Goal: Information Seeking & Learning: Find specific fact

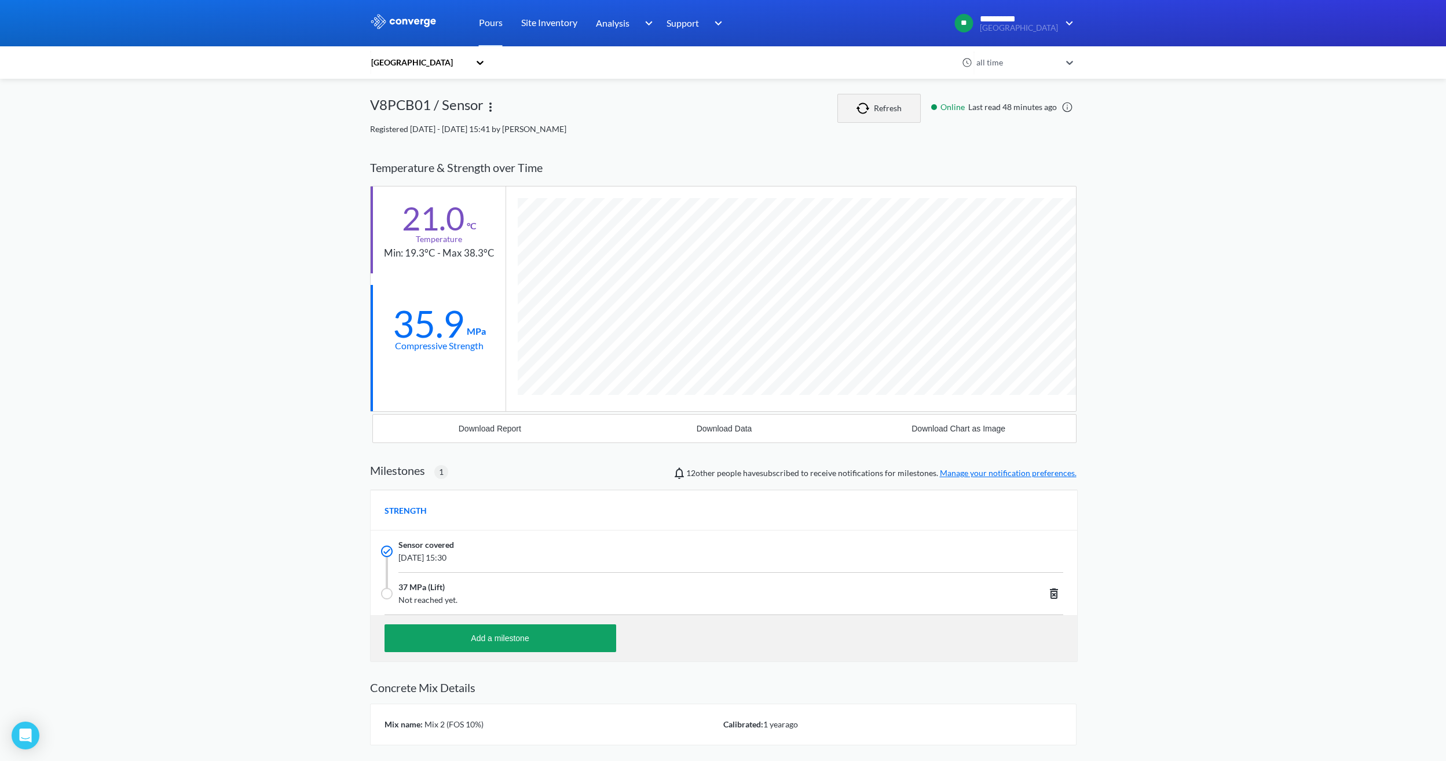
scroll to position [741, 707]
click at [873, 103] on img "button" at bounding box center [865, 109] width 17 height 12
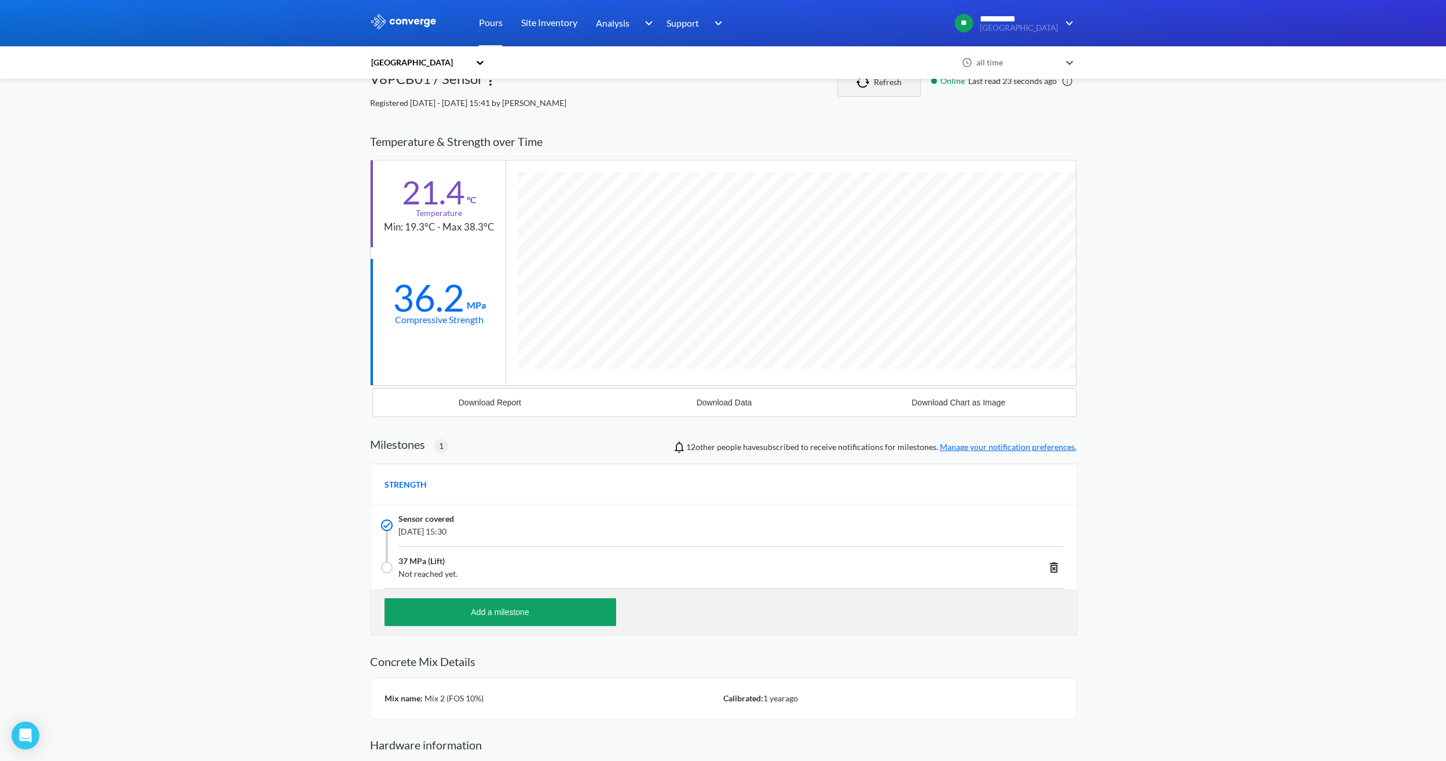
scroll to position [0, 0]
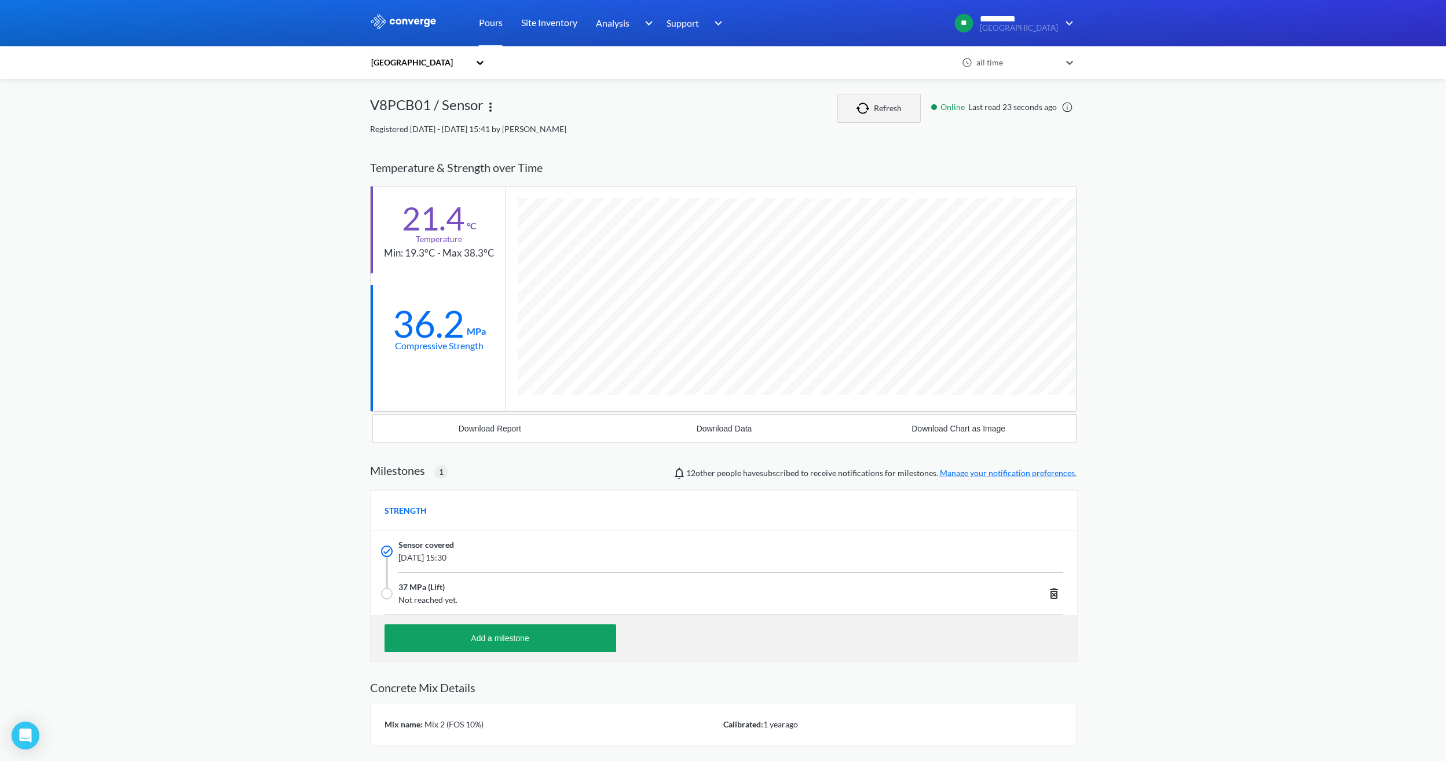
click at [852, 110] on button "Refresh" at bounding box center [879, 108] width 83 height 29
click at [871, 105] on img "button" at bounding box center [865, 109] width 17 height 12
drag, startPoint x: 465, startPoint y: 330, endPoint x: 389, endPoint y: 327, distance: 76.0
click at [389, 327] on div "36.2 MPa Compressive Strength" at bounding box center [438, 328] width 135 height 87
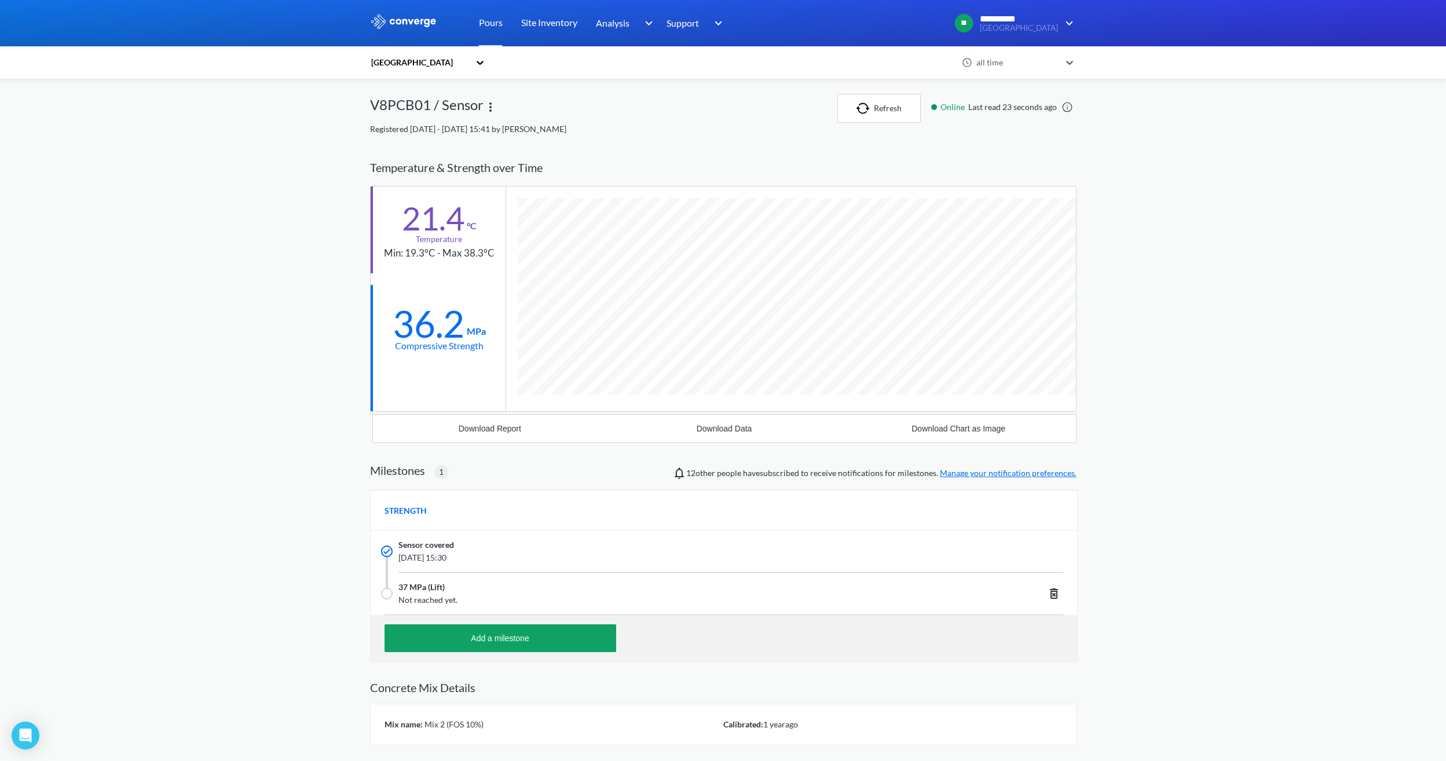
drag, startPoint x: 389, startPoint y: 327, endPoint x: 404, endPoint y: 371, distance: 46.5
click at [404, 374] on div at bounding box center [438, 391] width 135 height 39
drag, startPoint x: 456, startPoint y: 312, endPoint x: 367, endPoint y: 314, distance: 89.2
click at [367, 314] on div "**********" at bounding box center [723, 422] width 1446 height 844
drag, startPoint x: 367, startPoint y: 314, endPoint x: 433, endPoint y: 375, distance: 89.3
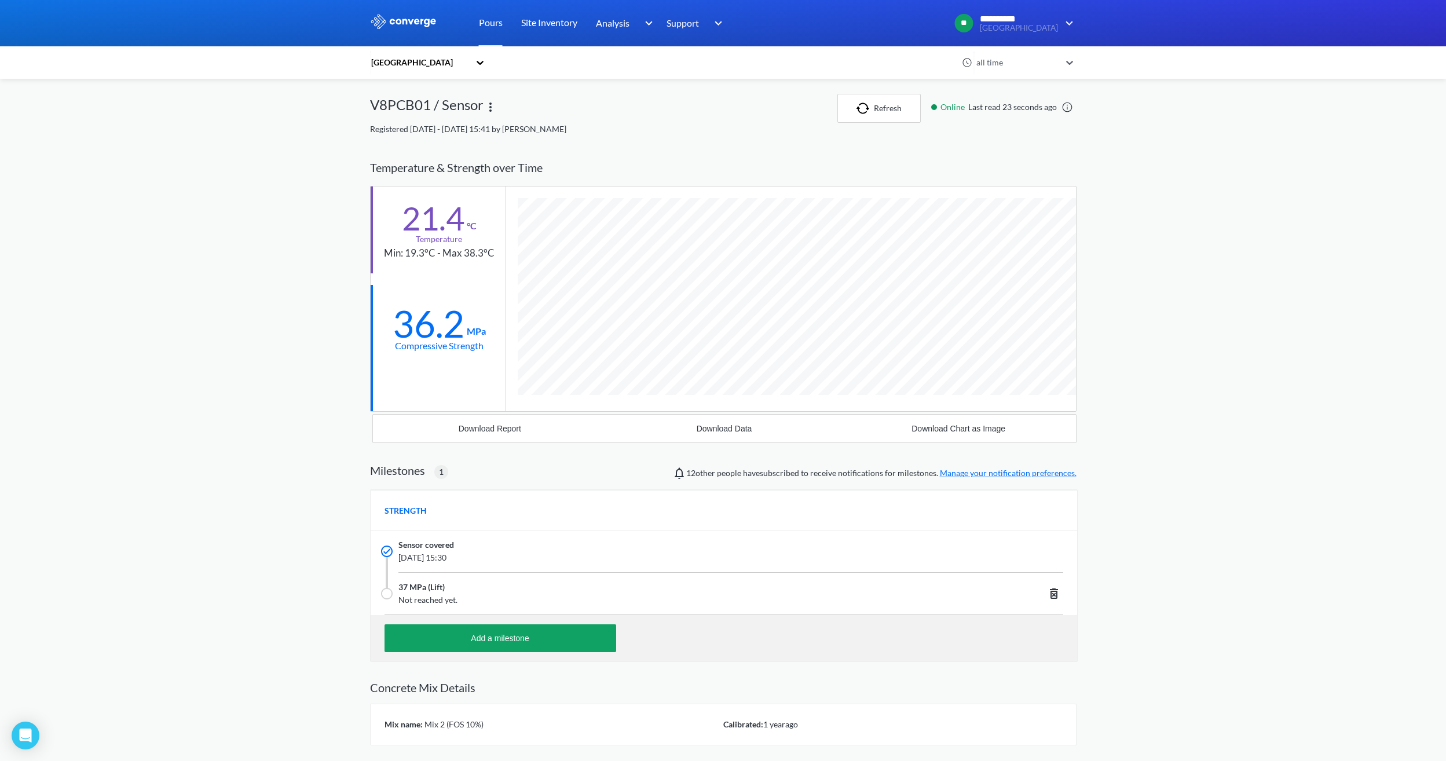
click at [432, 376] on div at bounding box center [438, 391] width 135 height 39
drag, startPoint x: 465, startPoint y: 315, endPoint x: 387, endPoint y: 318, distance: 78.2
click at [387, 318] on div "36.2 MPa Compressive Strength" at bounding box center [438, 328] width 135 height 87
drag, startPoint x: 387, startPoint y: 318, endPoint x: 423, endPoint y: 345, distance: 45.2
click at [427, 364] on div "36.2 MPa Compressive Strength" at bounding box center [438, 328] width 135 height 87
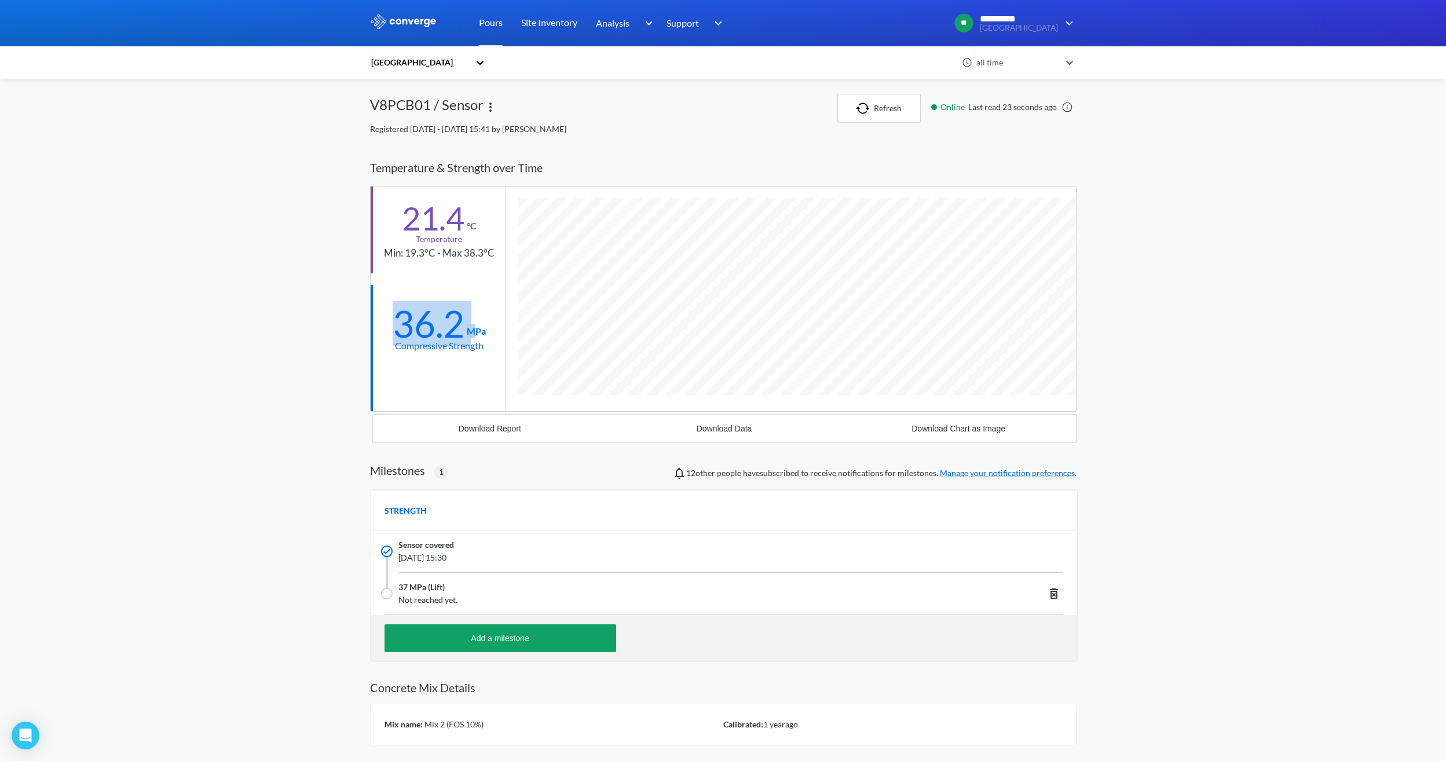
drag, startPoint x: 473, startPoint y: 329, endPoint x: 376, endPoint y: 313, distance: 98.0
click at [376, 313] on div "36.2 MPa Compressive Strength" at bounding box center [438, 328] width 135 height 87
drag, startPoint x: 376, startPoint y: 313, endPoint x: 454, endPoint y: 328, distance: 79.0
click at [455, 326] on div "36.2" at bounding box center [429, 323] width 72 height 29
click at [463, 328] on div "36.2" at bounding box center [429, 323] width 72 height 29
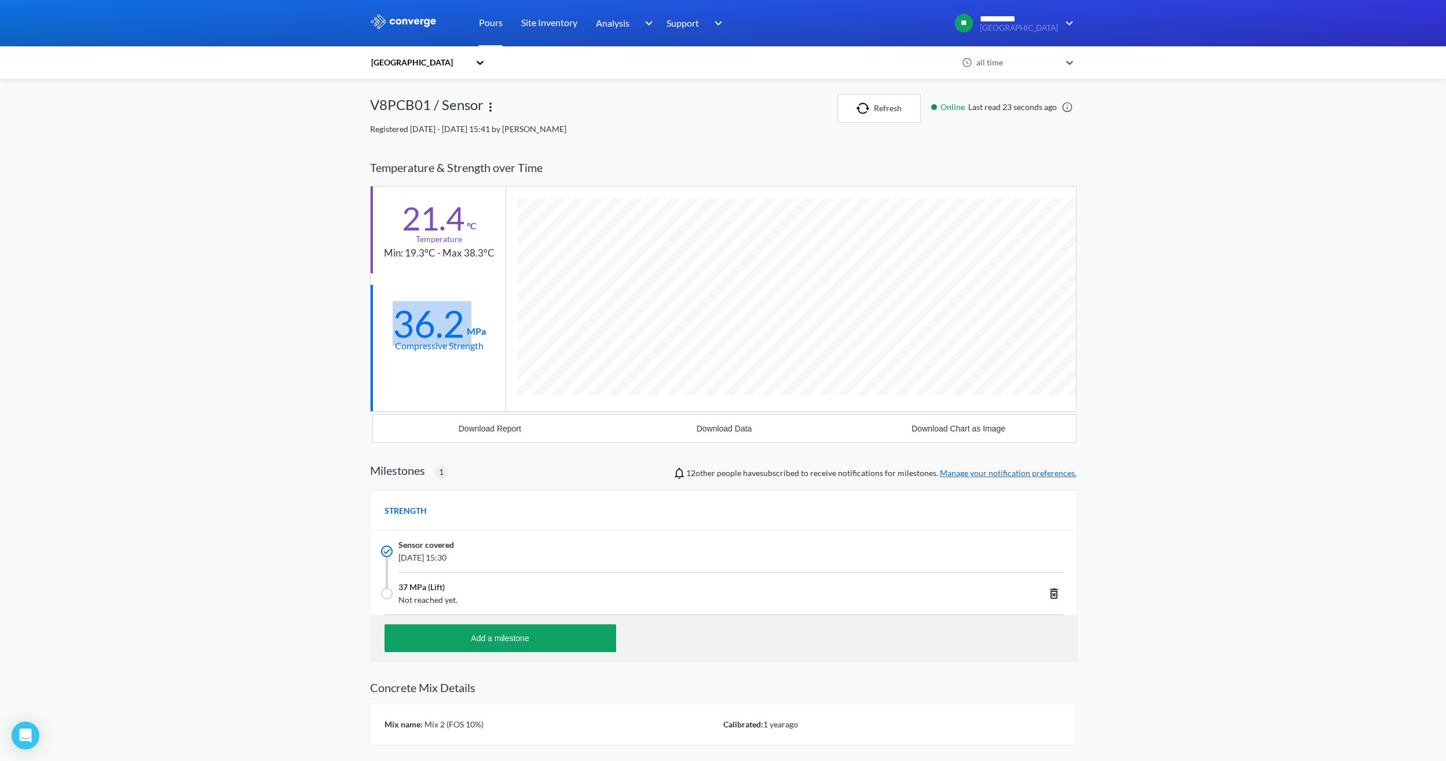
drag, startPoint x: 411, startPoint y: 327, endPoint x: 387, endPoint y: 327, distance: 23.7
click at [387, 327] on div "36.2 MPa Compressive Strength" at bounding box center [438, 328] width 135 height 87
drag, startPoint x: 387, startPoint y: 327, endPoint x: 451, endPoint y: 392, distance: 90.9
click at [455, 393] on div at bounding box center [438, 391] width 135 height 39
drag, startPoint x: 460, startPoint y: 321, endPoint x: 367, endPoint y: 321, distance: 93.8
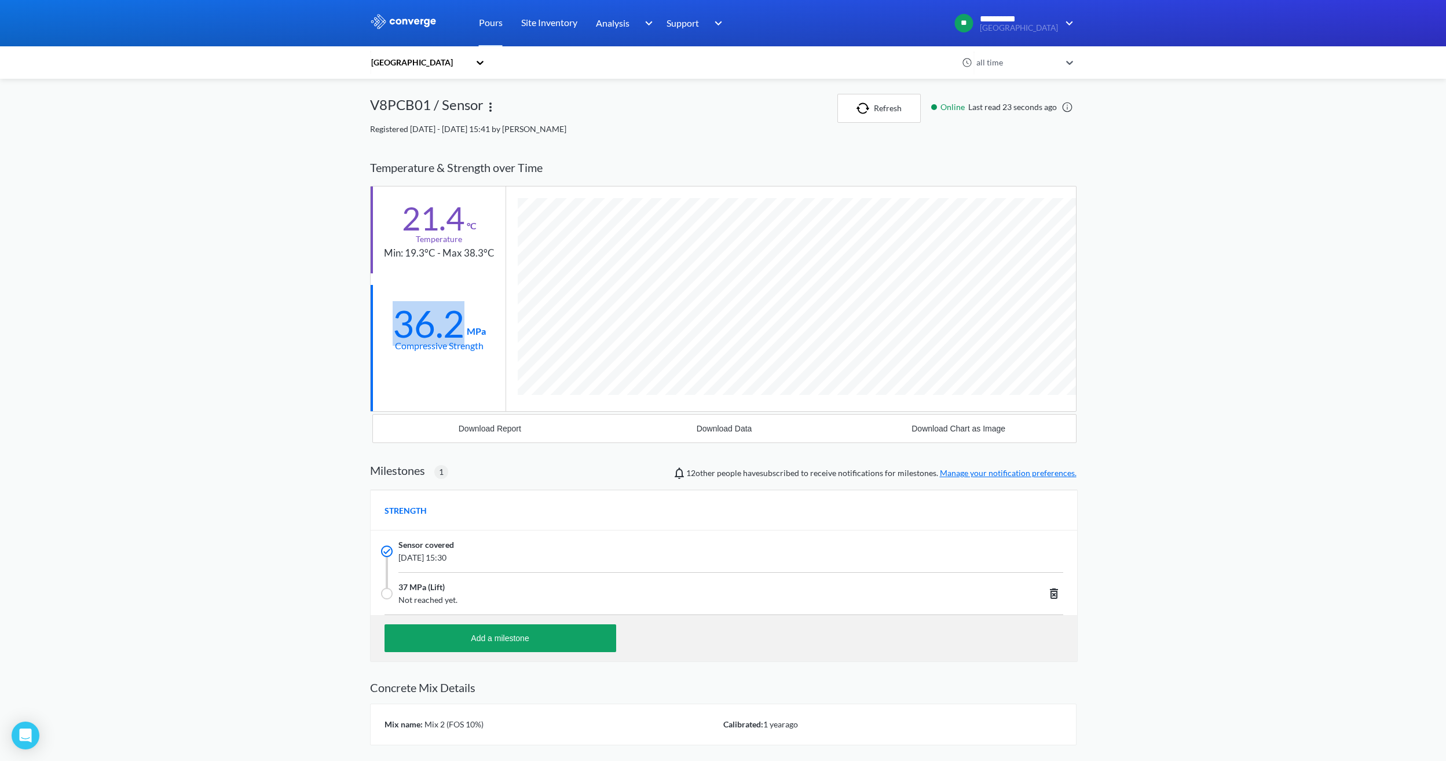
click at [367, 321] on div "**********" at bounding box center [723, 422] width 1446 height 844
drag, startPoint x: 367, startPoint y: 321, endPoint x: 397, endPoint y: 380, distance: 66.6
click at [397, 380] on div at bounding box center [438, 391] width 135 height 39
